Goal: Book appointment/travel/reservation

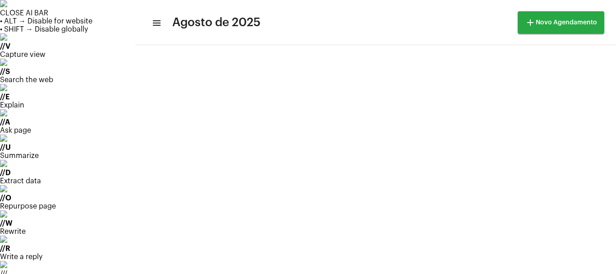
scroll to position [175, 0]
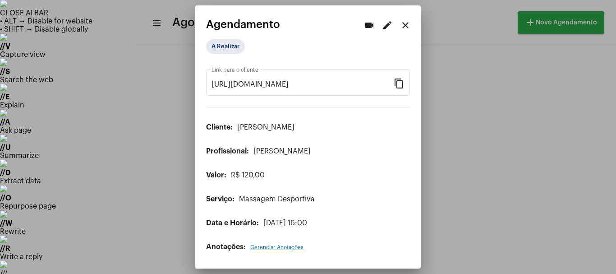
click at [451, 43] on div at bounding box center [308, 137] width 616 height 274
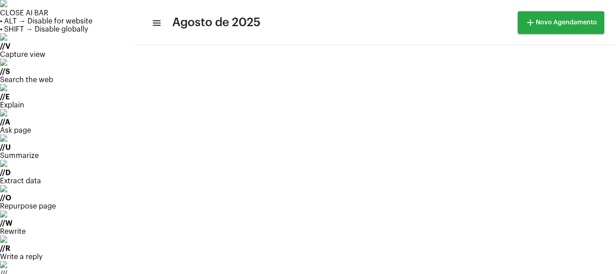
scroll to position [175, 0]
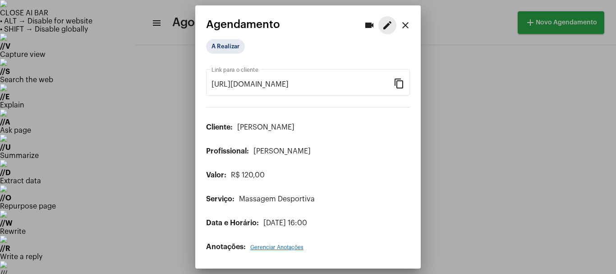
click at [386, 28] on mat-icon "edit" at bounding box center [387, 25] width 11 height 11
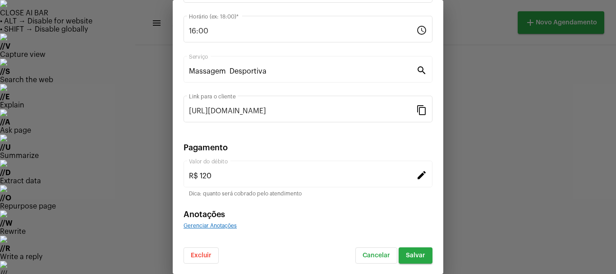
scroll to position [114, 0]
click at [416, 173] on mat-icon "edit" at bounding box center [421, 174] width 11 height 11
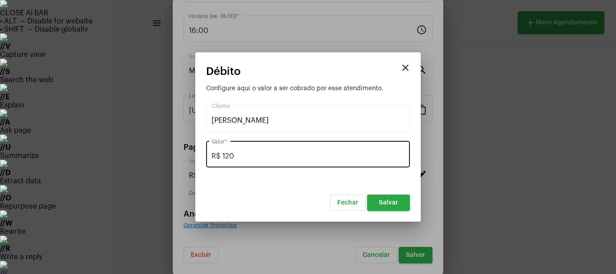
click at [240, 158] on input "R$ 120" at bounding box center [307, 156] width 193 height 8
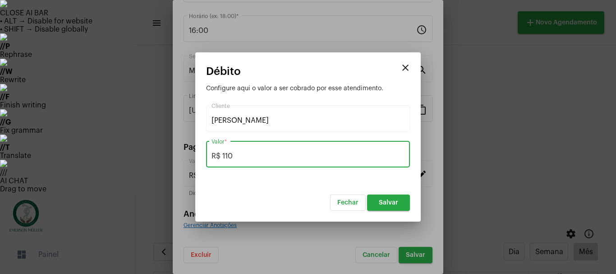
type input "R$ 110"
click at [390, 205] on span "Salvar" at bounding box center [388, 202] width 19 height 6
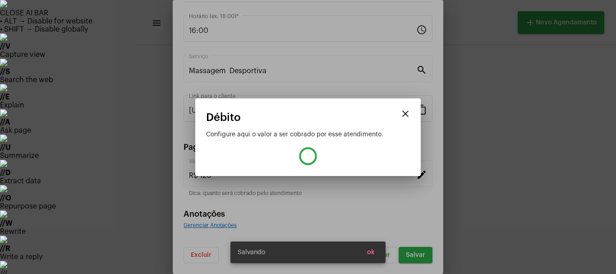
type input "R$ 110"
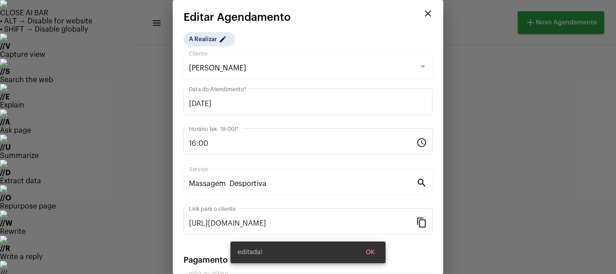
scroll to position [0, 0]
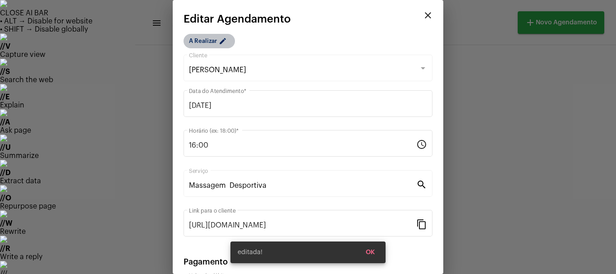
click at [211, 37] on mat-chip "A Realizar edit" at bounding box center [208, 41] width 51 height 14
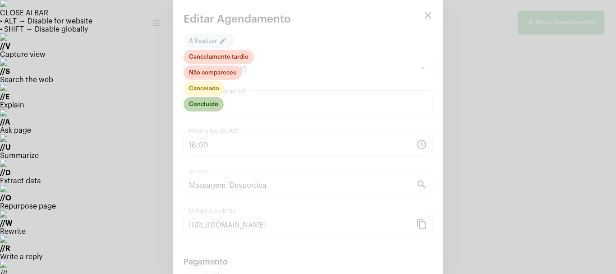
click at [211, 106] on mat-chip "Concluído" at bounding box center [203, 104] width 40 height 14
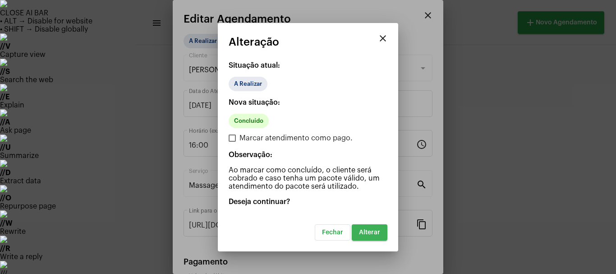
click at [375, 233] on span "Alterar" at bounding box center [369, 232] width 21 height 6
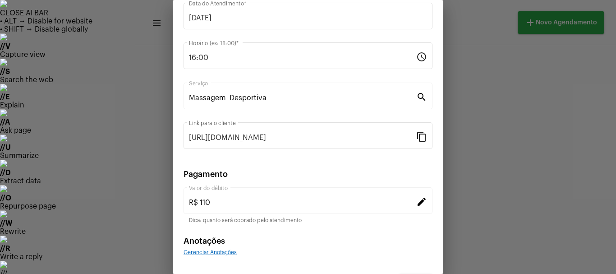
scroll to position [114, 0]
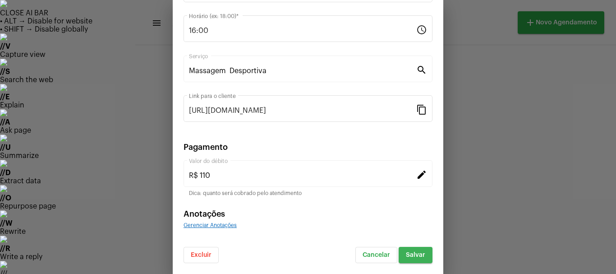
click at [404, 258] on button "Salvar" at bounding box center [415, 255] width 34 height 16
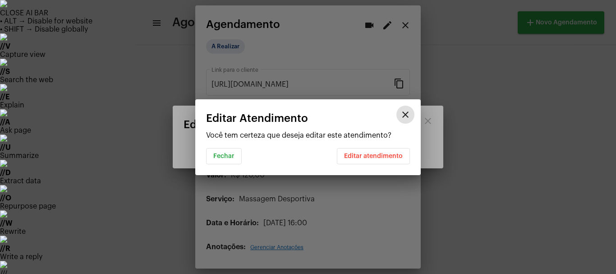
click at [408, 110] on mat-icon "close" at bounding box center [405, 114] width 11 height 11
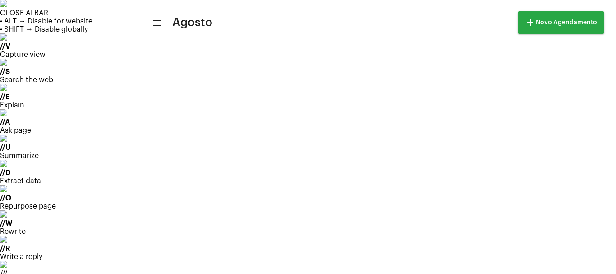
scroll to position [18, 0]
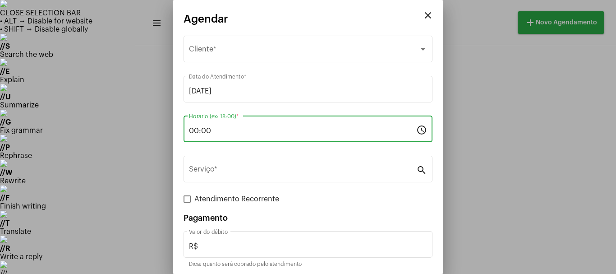
drag, startPoint x: 216, startPoint y: 128, endPoint x: 161, endPoint y: 135, distance: 55.9
click at [168, 132] on div "close Agendar Selecione o Cliente Cliente * 01/09/2025 Data do Atendimento * 00…" at bounding box center [308, 137] width 616 height 274
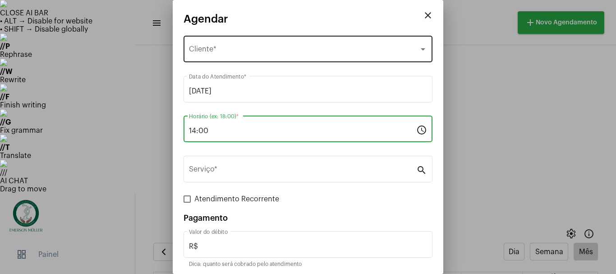
type input "14:00"
click at [231, 47] on span "Selecione o Cliente" at bounding box center [304, 51] width 230 height 8
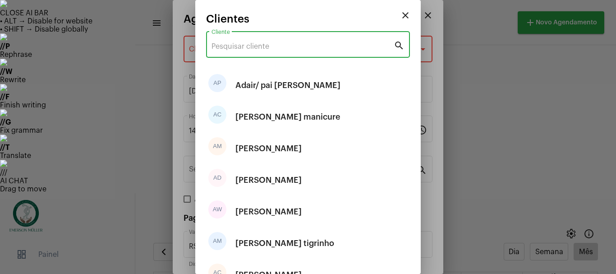
click at [231, 49] on input "Cliente" at bounding box center [302, 46] width 182 height 8
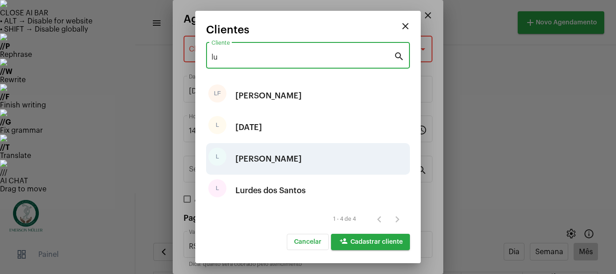
type input "lu"
click at [261, 162] on div "Lucinda" at bounding box center [268, 158] width 66 height 27
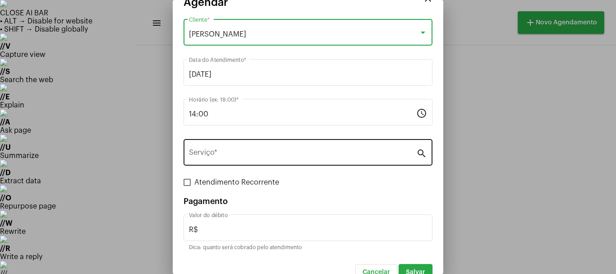
scroll to position [34, 0]
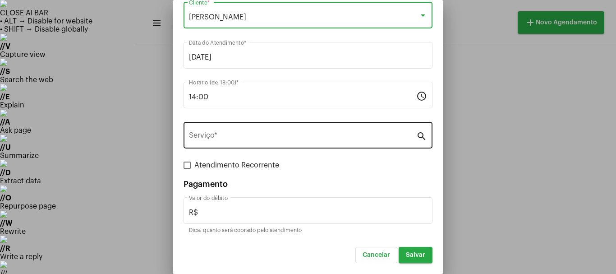
click at [244, 128] on div "Serviço *" at bounding box center [302, 134] width 227 height 28
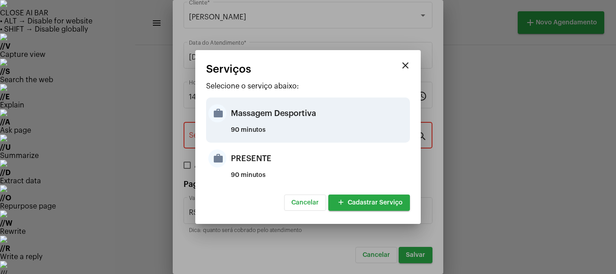
click at [238, 118] on div "Massagem Desportiva" at bounding box center [319, 113] width 177 height 27
type input "Massagem Desportiva"
type input "R$ 120"
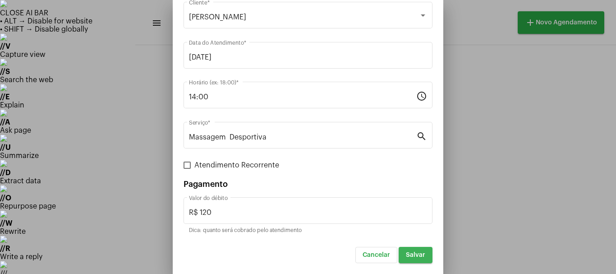
click at [412, 256] on span "Salvar" at bounding box center [415, 255] width 19 height 6
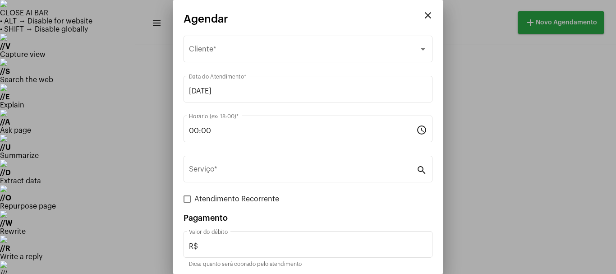
click at [530, 211] on div at bounding box center [308, 137] width 616 height 274
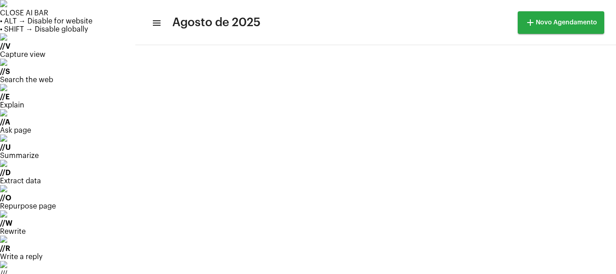
scroll to position [175, 0]
